Goal: Find contact information: Find contact information

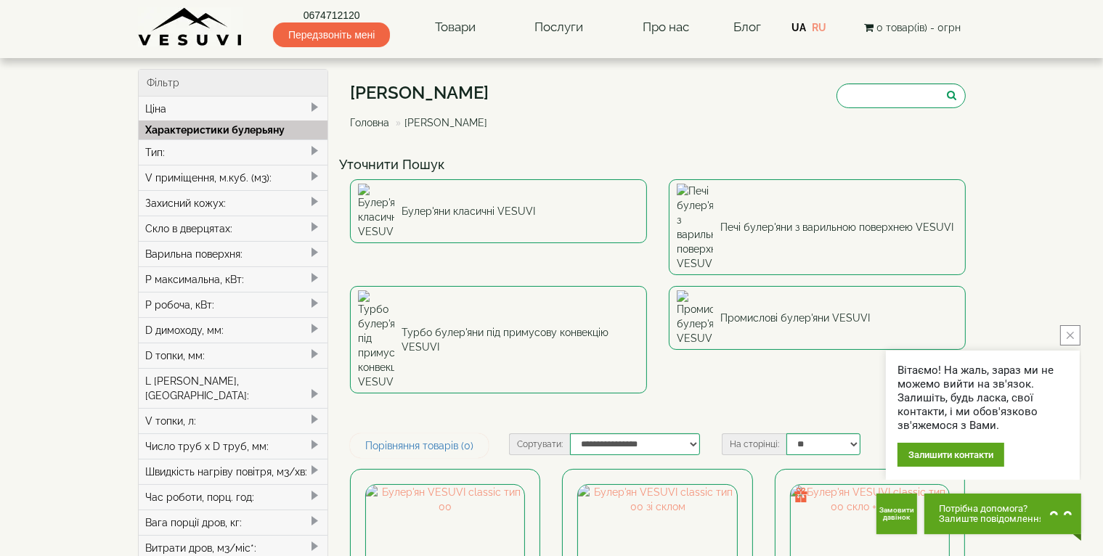
click at [1069, 333] on icon "close button" at bounding box center [1070, 335] width 7 height 7
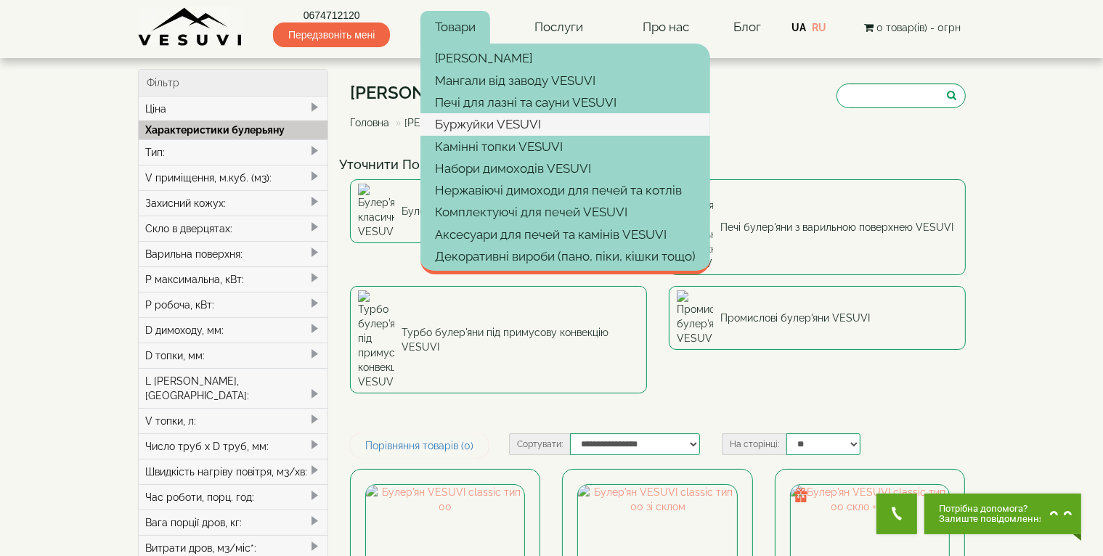
click at [462, 126] on link "Буржуйки VESUVI" at bounding box center [565, 124] width 290 height 22
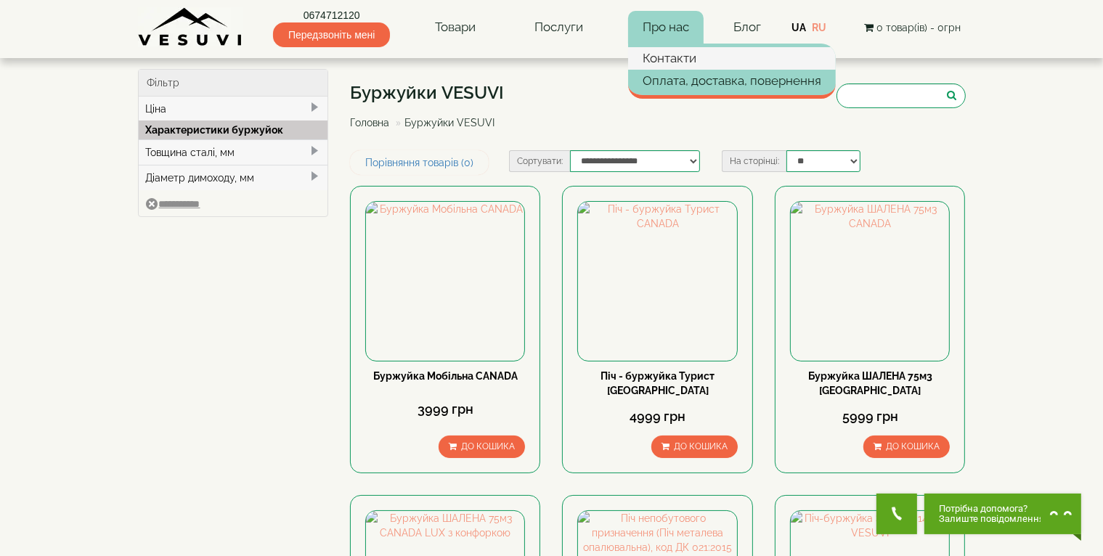
click at [667, 55] on link "Контакти" at bounding box center [732, 58] width 208 height 22
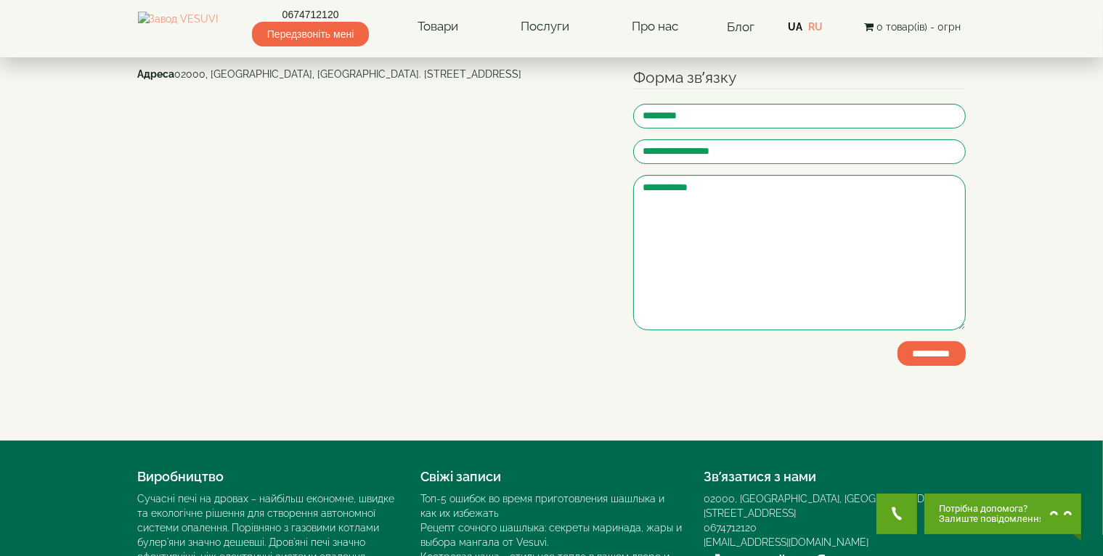
scroll to position [218, 0]
